Goal: Navigation & Orientation: Understand site structure

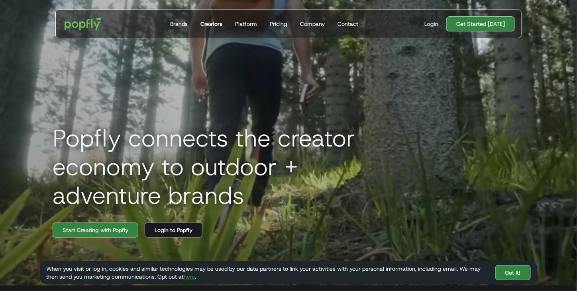
click at [211, 23] on div "Creators" at bounding box center [211, 24] width 22 height 8
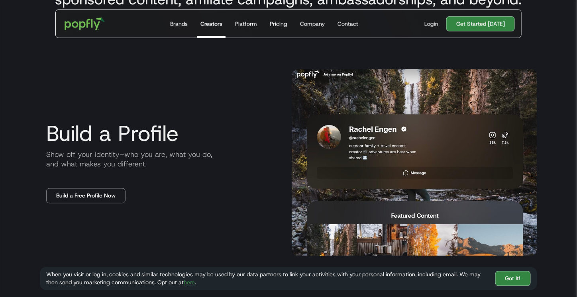
scroll to position [279, 0]
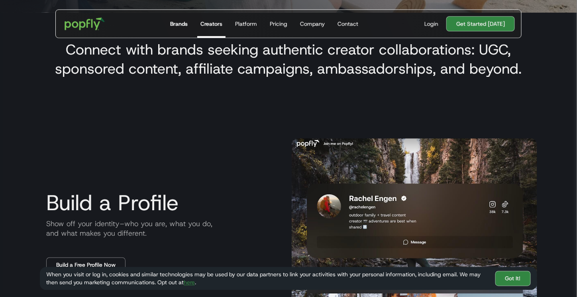
click at [179, 23] on div "Brands" at bounding box center [179, 24] width 18 height 8
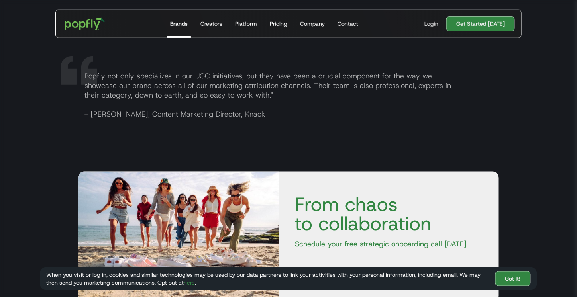
scroll to position [1234, 0]
